Goal: Information Seeking & Learning: Learn about a topic

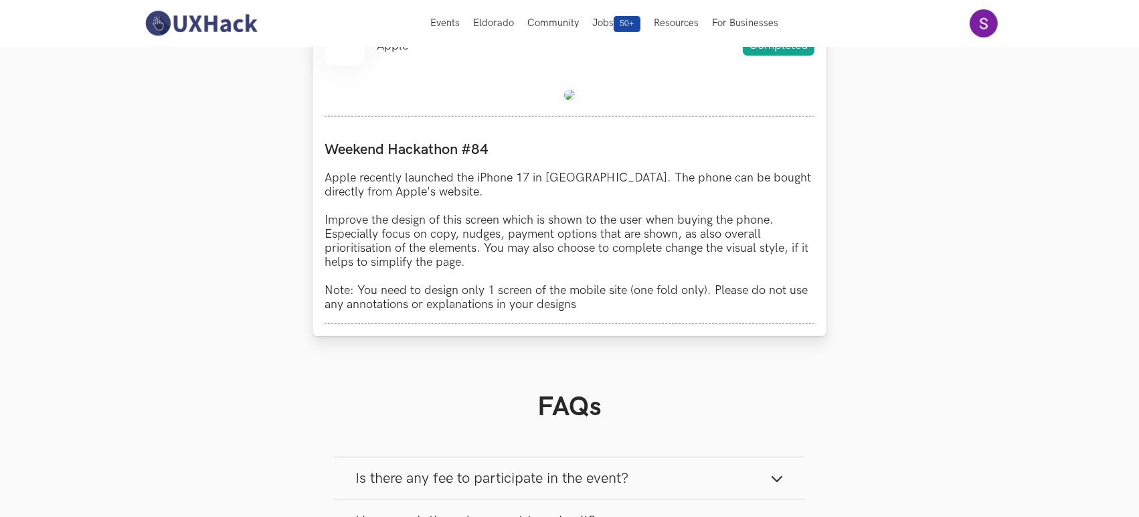
scroll to position [272, 0]
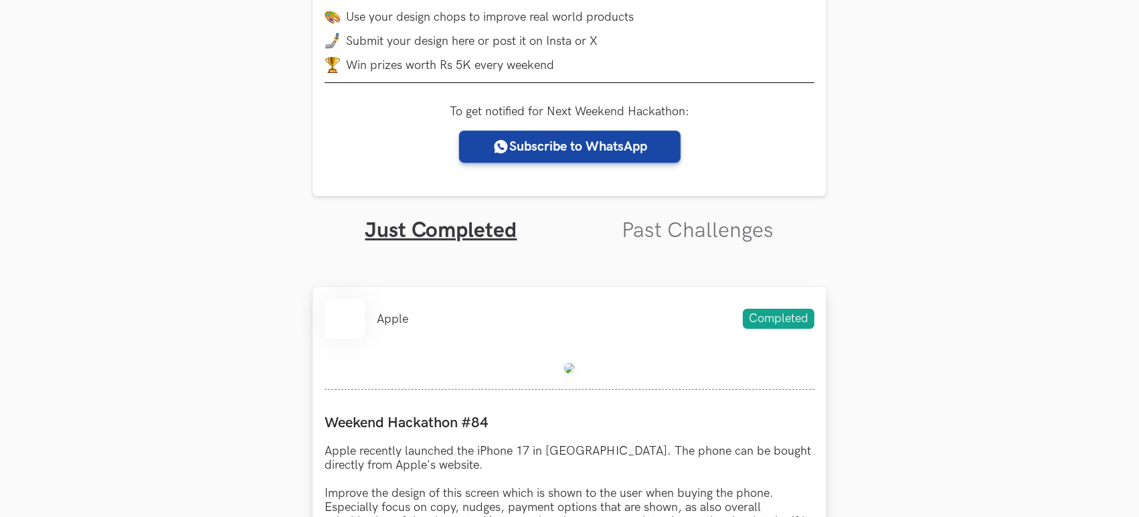
click at [574, 366] on img at bounding box center [569, 368] width 11 height 11
drag, startPoint x: 622, startPoint y: 189, endPoint x: 669, endPoint y: 221, distance: 57.7
click at [647, 200] on div "Weekend Hackathons One screen, one product, one weekend Use your design chops t…" at bounding box center [569, 469] width 514 height 1365
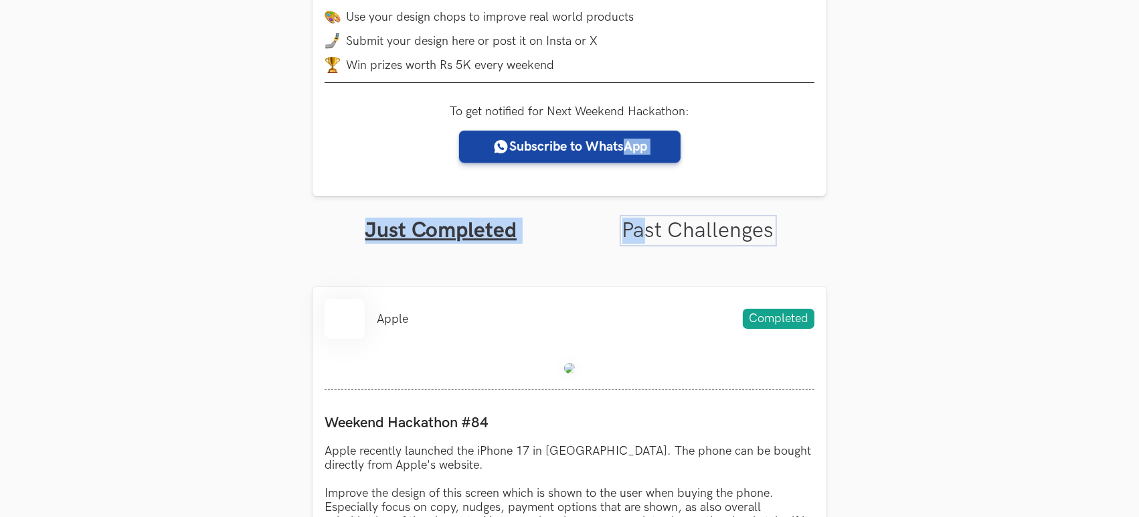
click at [669, 221] on link "Past Challenges" at bounding box center [698, 230] width 152 height 26
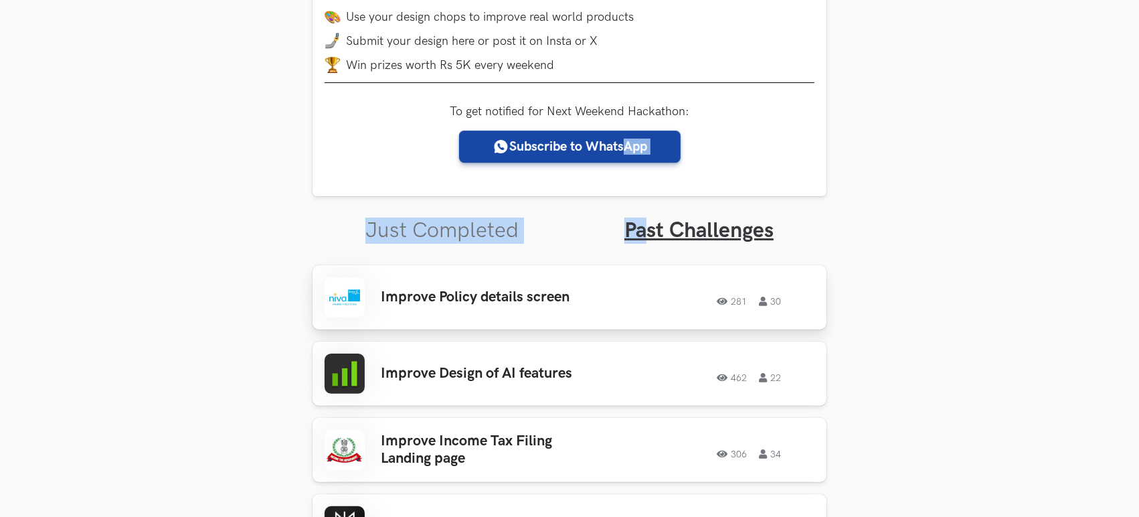
click at [597, 308] on div "Improve Policy details screen 281 30 281 30" at bounding box center [570, 297] width 490 height 40
click at [416, 234] on link "Just Completed" at bounding box center [441, 230] width 153 height 26
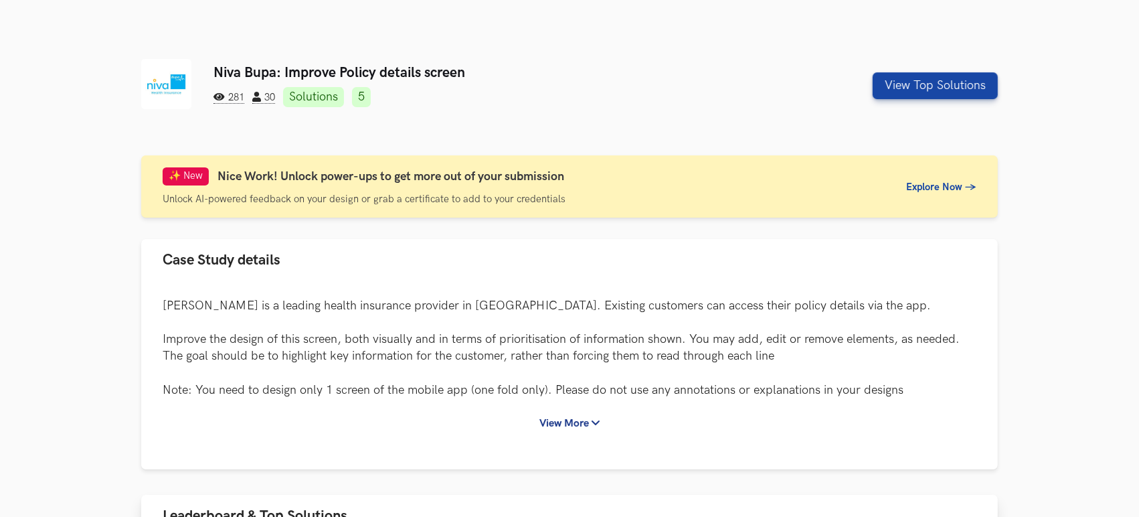
scroll to position [272, 0]
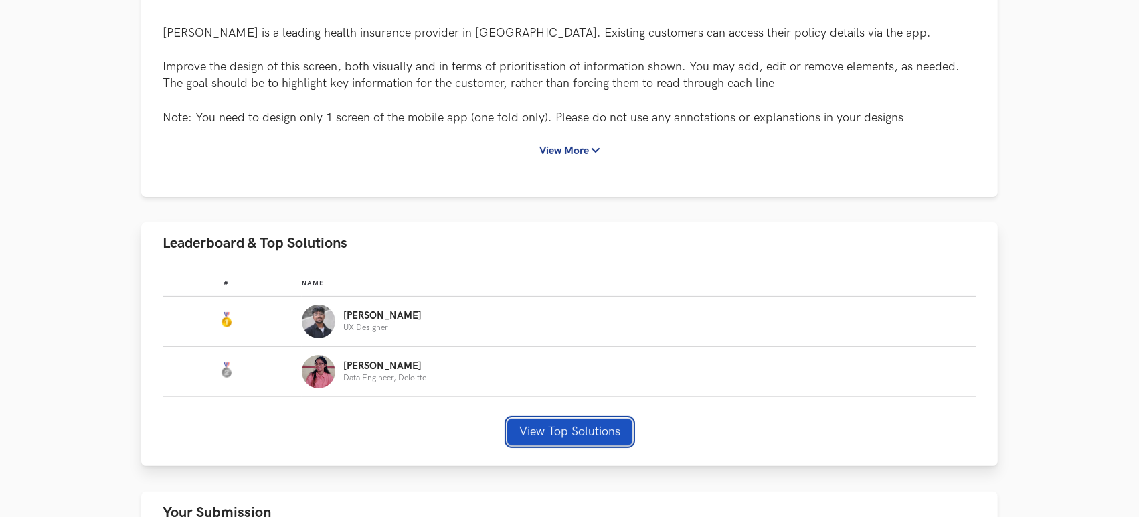
click at [582, 430] on button "View Top Solutions" at bounding box center [569, 431] width 125 height 27
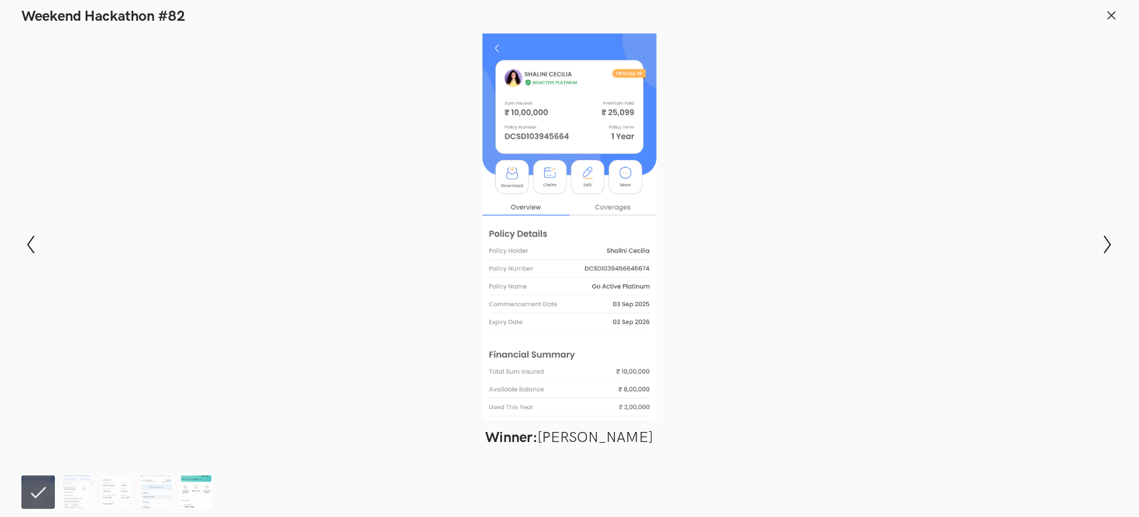
click at [192, 496] on img at bounding box center [195, 491] width 33 height 33
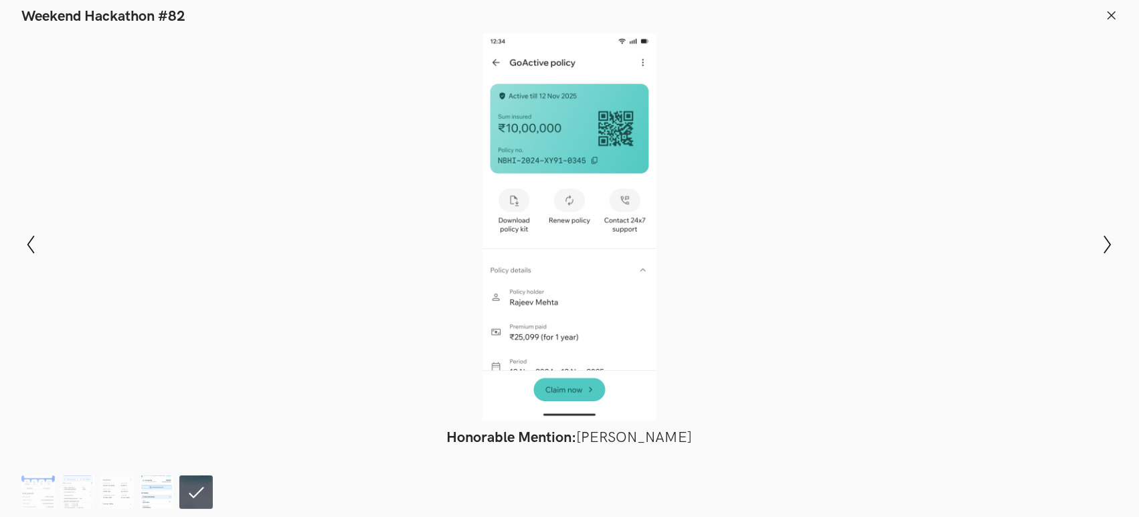
click at [157, 491] on img at bounding box center [156, 491] width 33 height 33
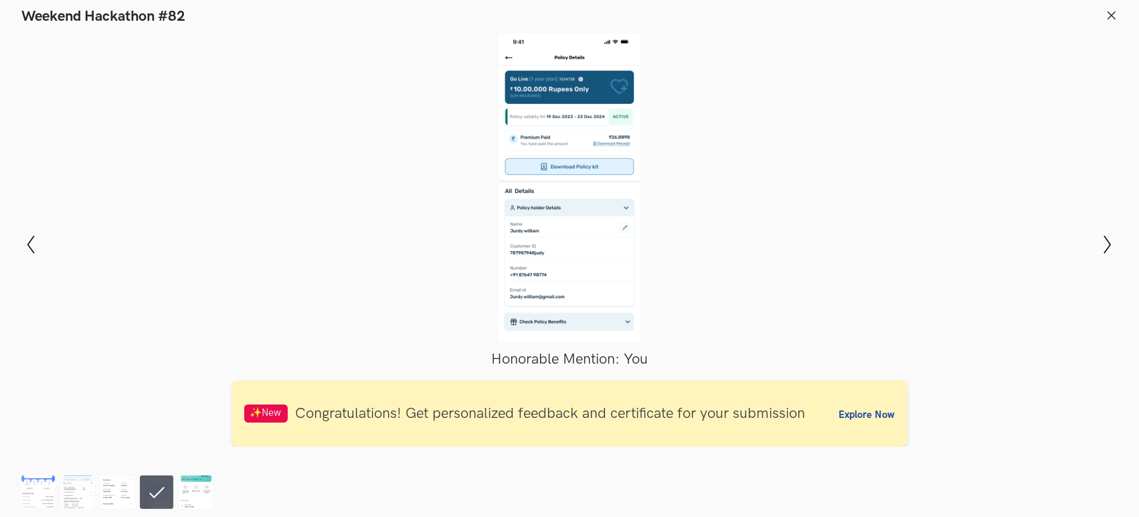
click at [1122, 11] on header "Weekend Hackathon #82" at bounding box center [569, 12] width 1139 height 25
click at [1106, 9] on icon at bounding box center [1111, 15] width 12 height 12
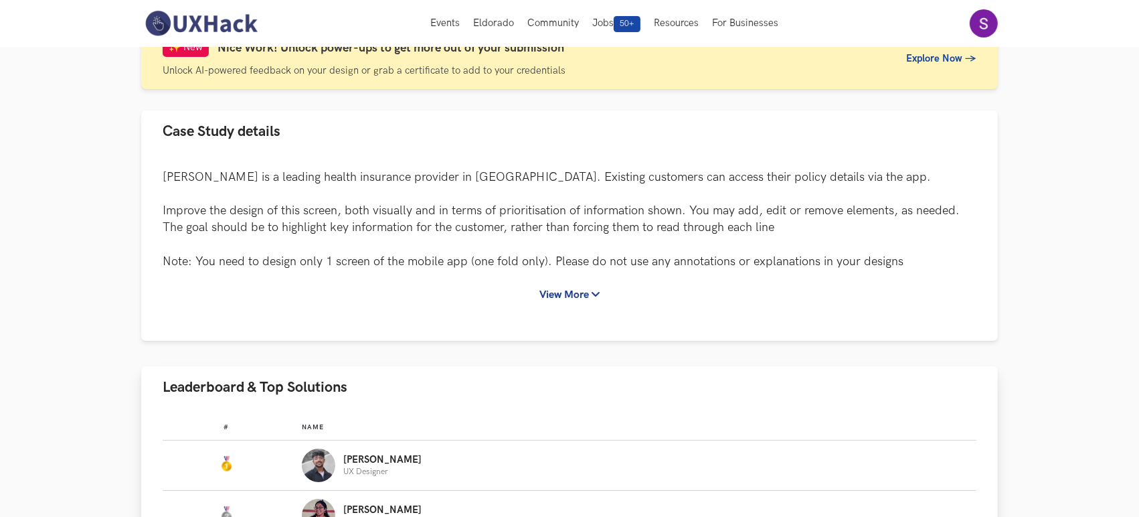
scroll to position [0, 0]
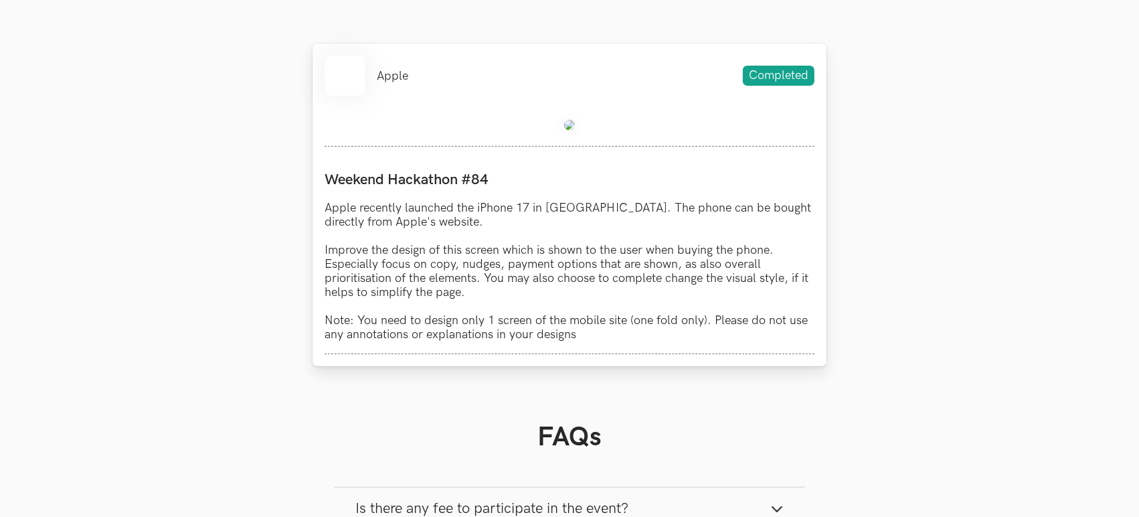
scroll to position [515, 0]
click at [785, 73] on span "Completed" at bounding box center [779, 76] width 72 height 20
click at [581, 89] on div "Apple Completed" at bounding box center [570, 76] width 490 height 40
click at [401, 74] on li "Apple" at bounding box center [392, 76] width 31 height 14
click at [350, 84] on li at bounding box center [345, 76] width 40 height 40
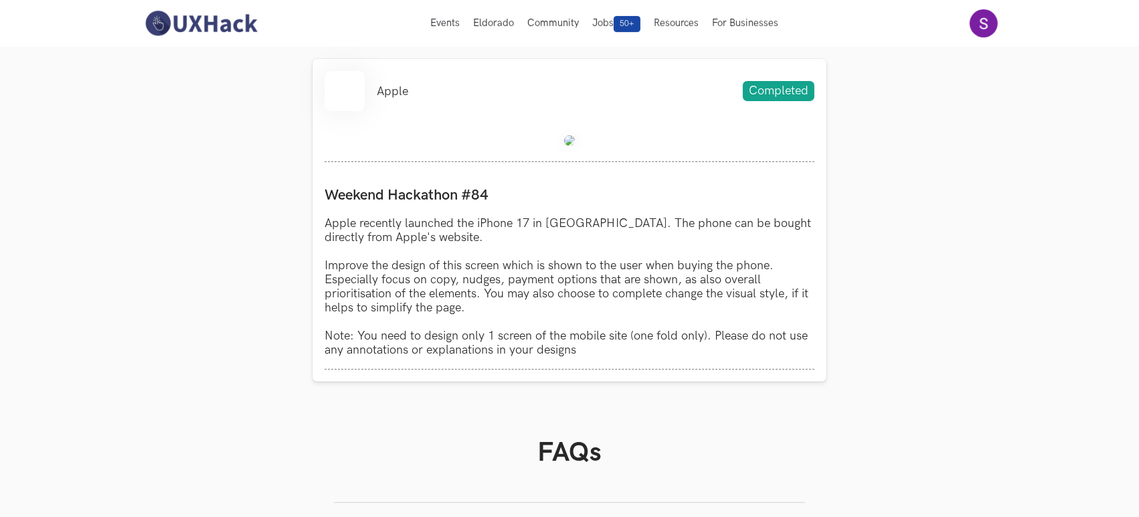
scroll to position [243, 0]
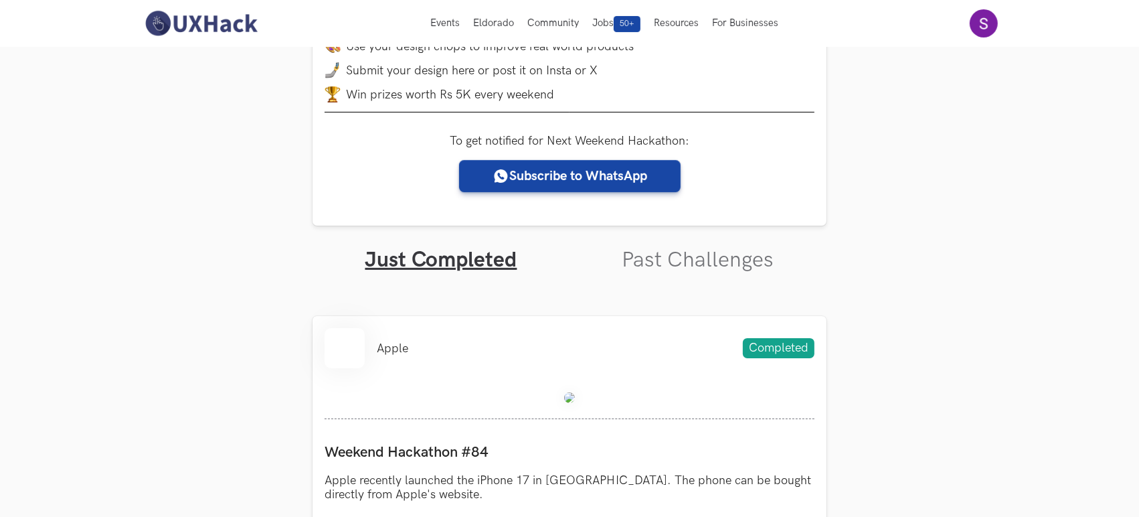
click at [284, 290] on section "Weekend Hackathons One screen, one product, one weekend Use your design chops t…" at bounding box center [569, 498] width 1139 height 1389
